Goal: Navigation & Orientation: Find specific page/section

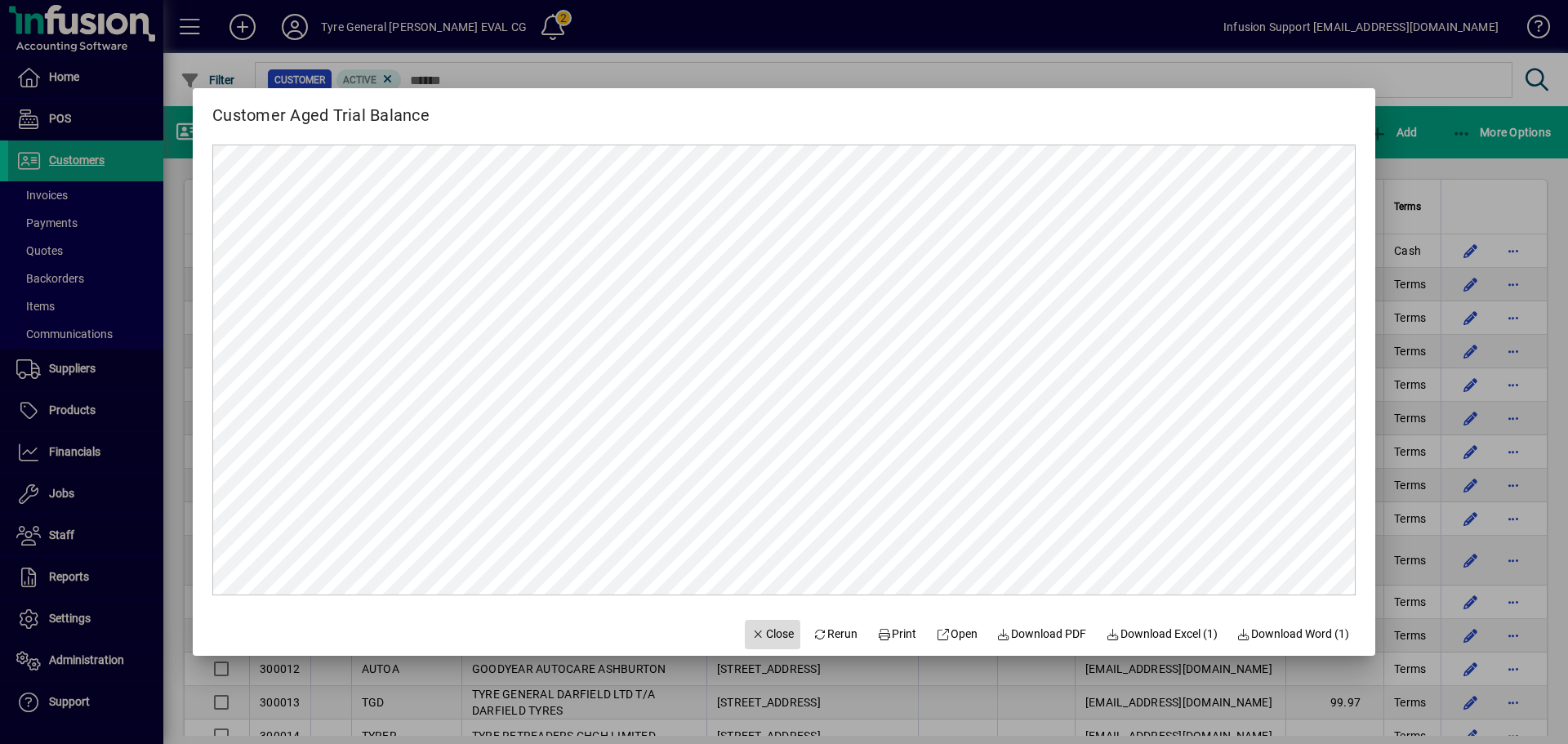
click at [745, 623] on span "button" at bounding box center [772, 635] width 55 height 39
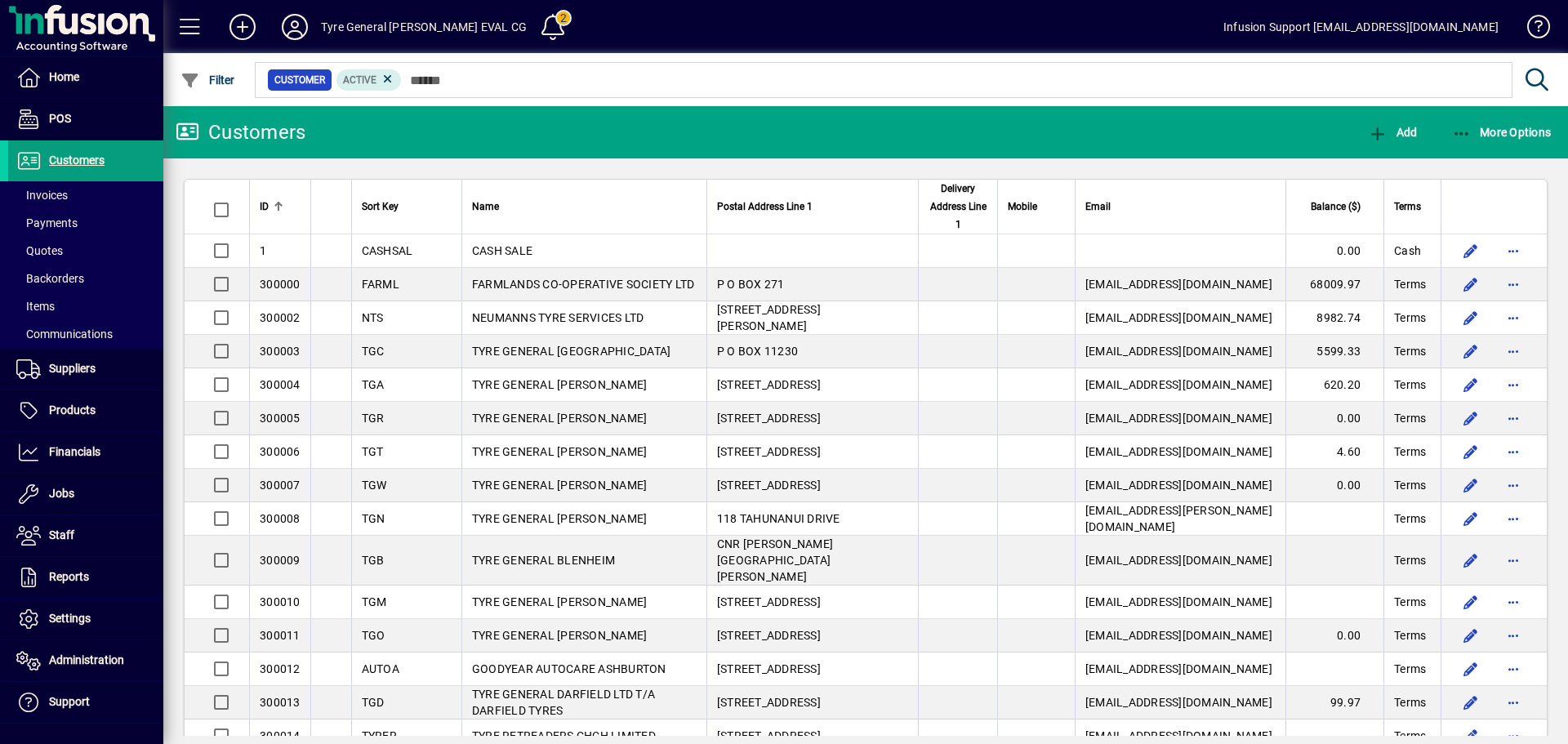
click at [301, 21] on icon at bounding box center [294, 27] width 33 height 26
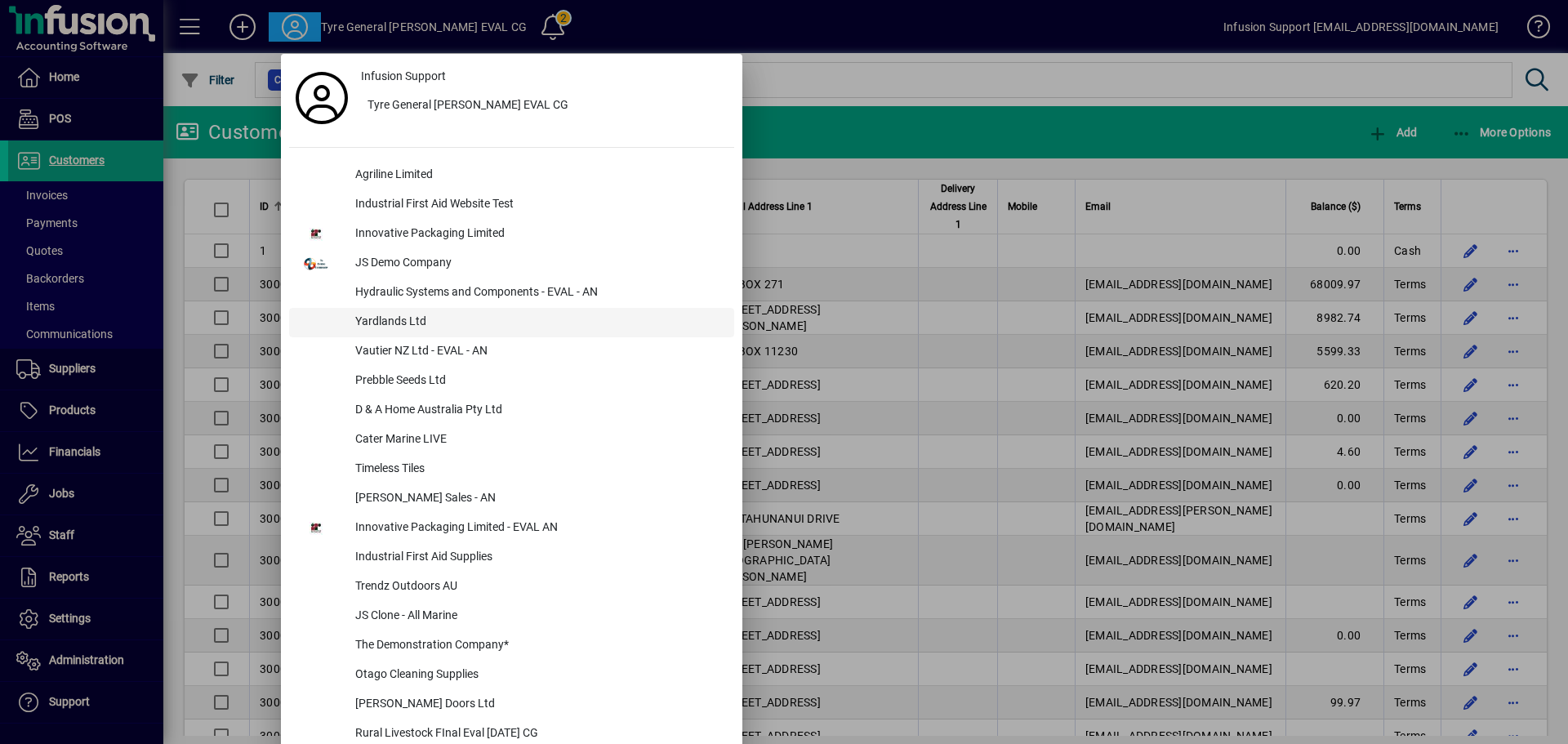
click at [375, 316] on div "Yardlands Ltd" at bounding box center [537, 323] width 392 height 30
